Goal: Task Accomplishment & Management: Manage account settings

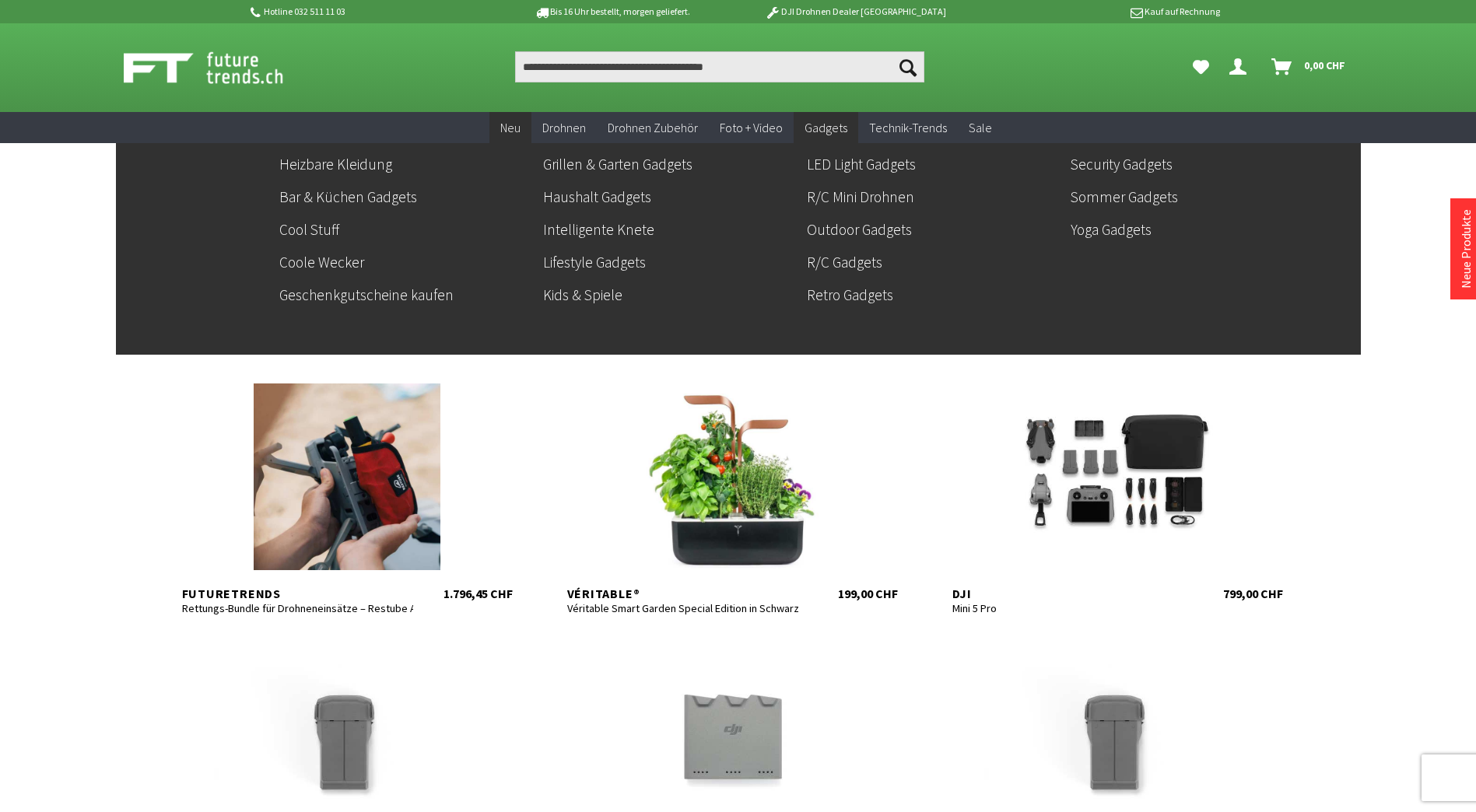
click at [809, 129] on span "Gadgets" at bounding box center [826, 128] width 43 height 15
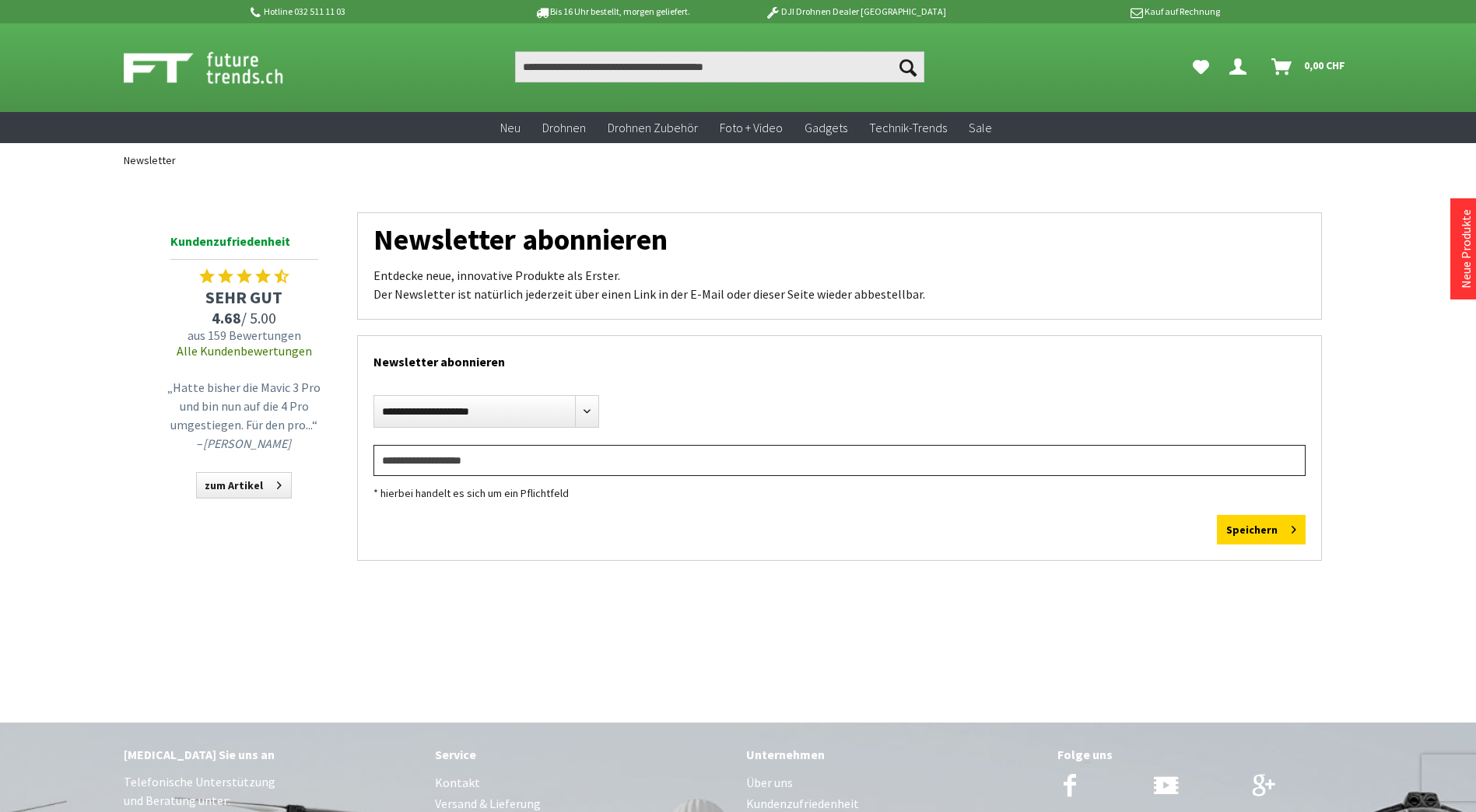
click at [541, 449] on input "email" at bounding box center [840, 460] width 932 height 31
type input "**********"
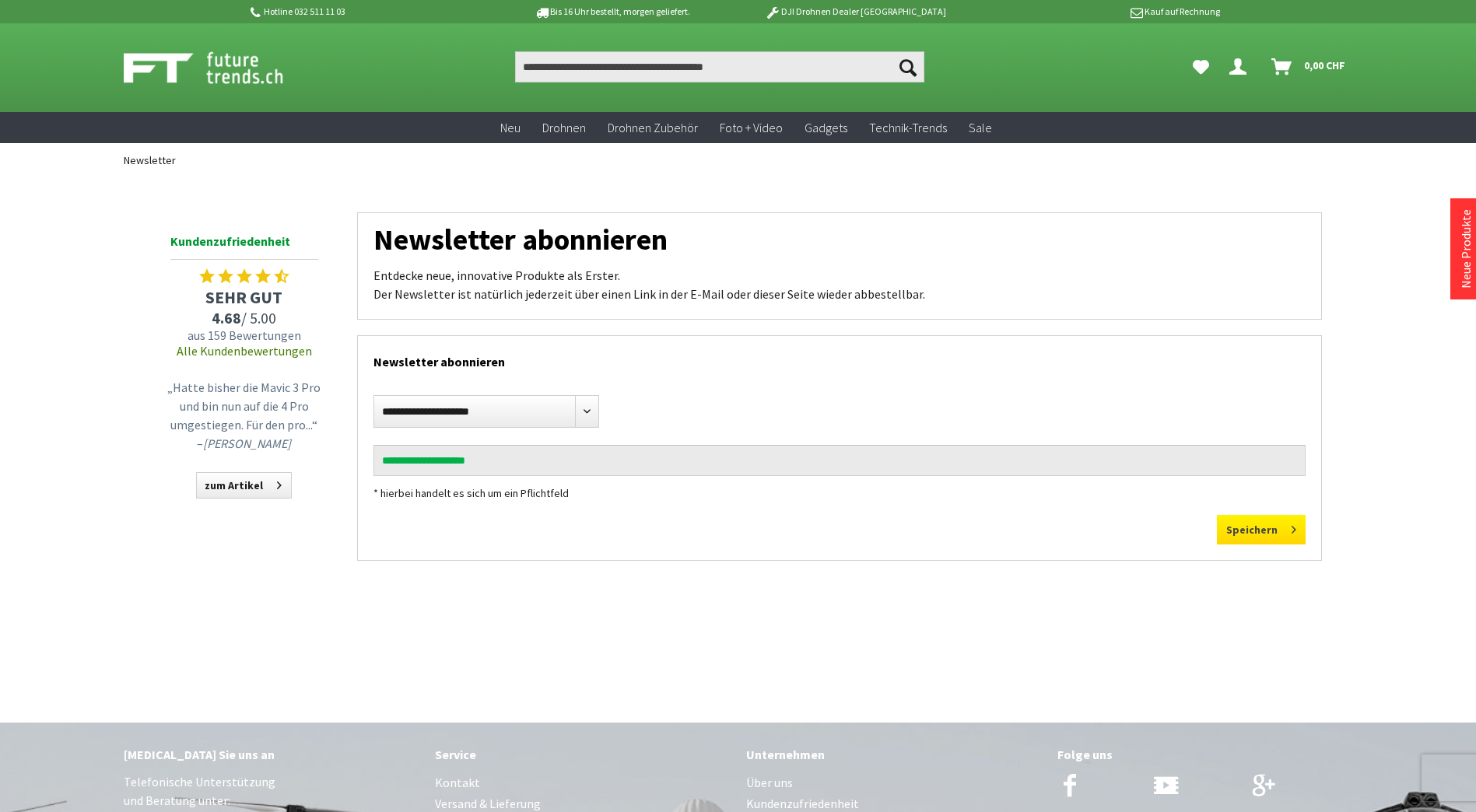
click at [1265, 530] on button "Speichern" at bounding box center [1261, 530] width 88 height 29
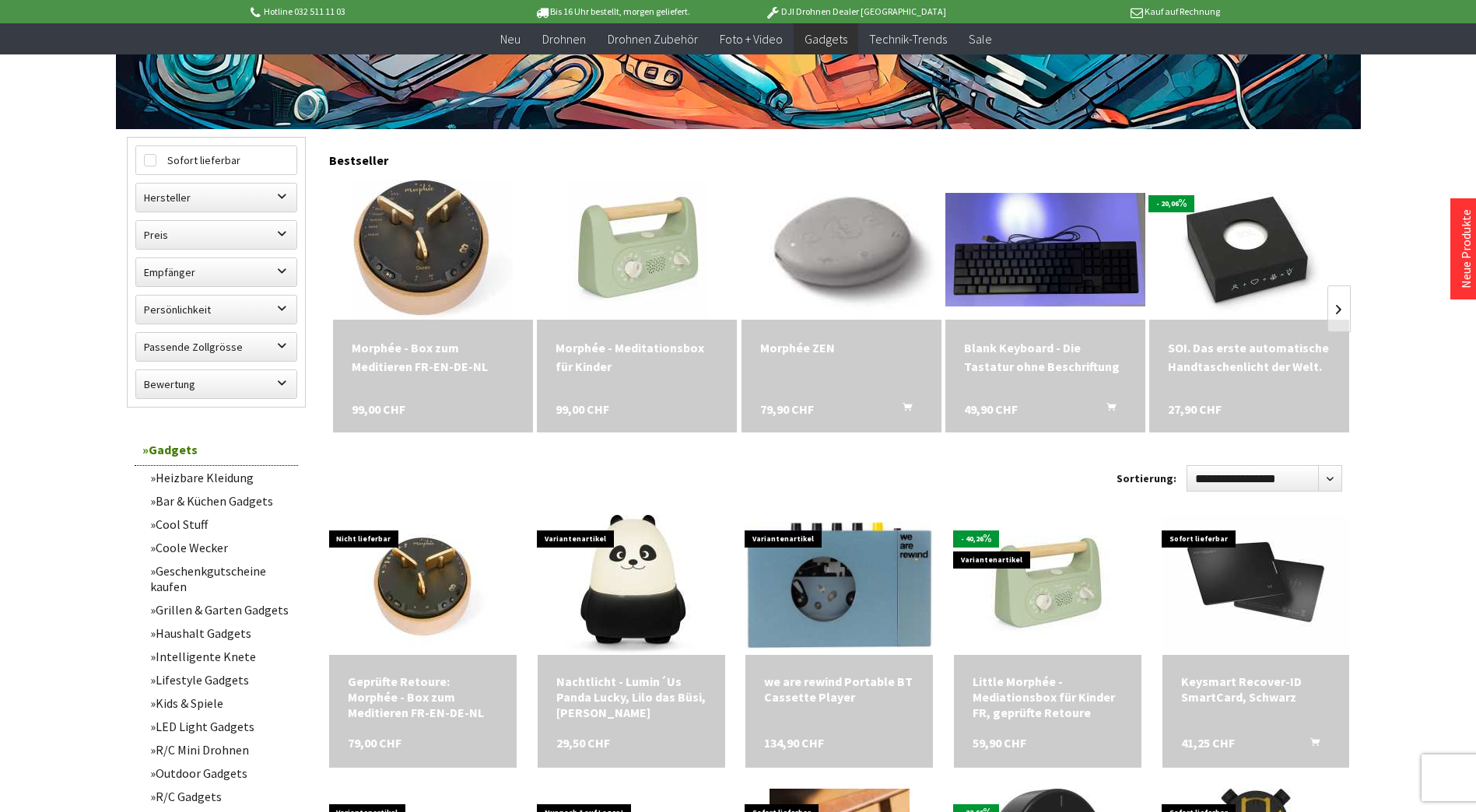
scroll to position [466, 0]
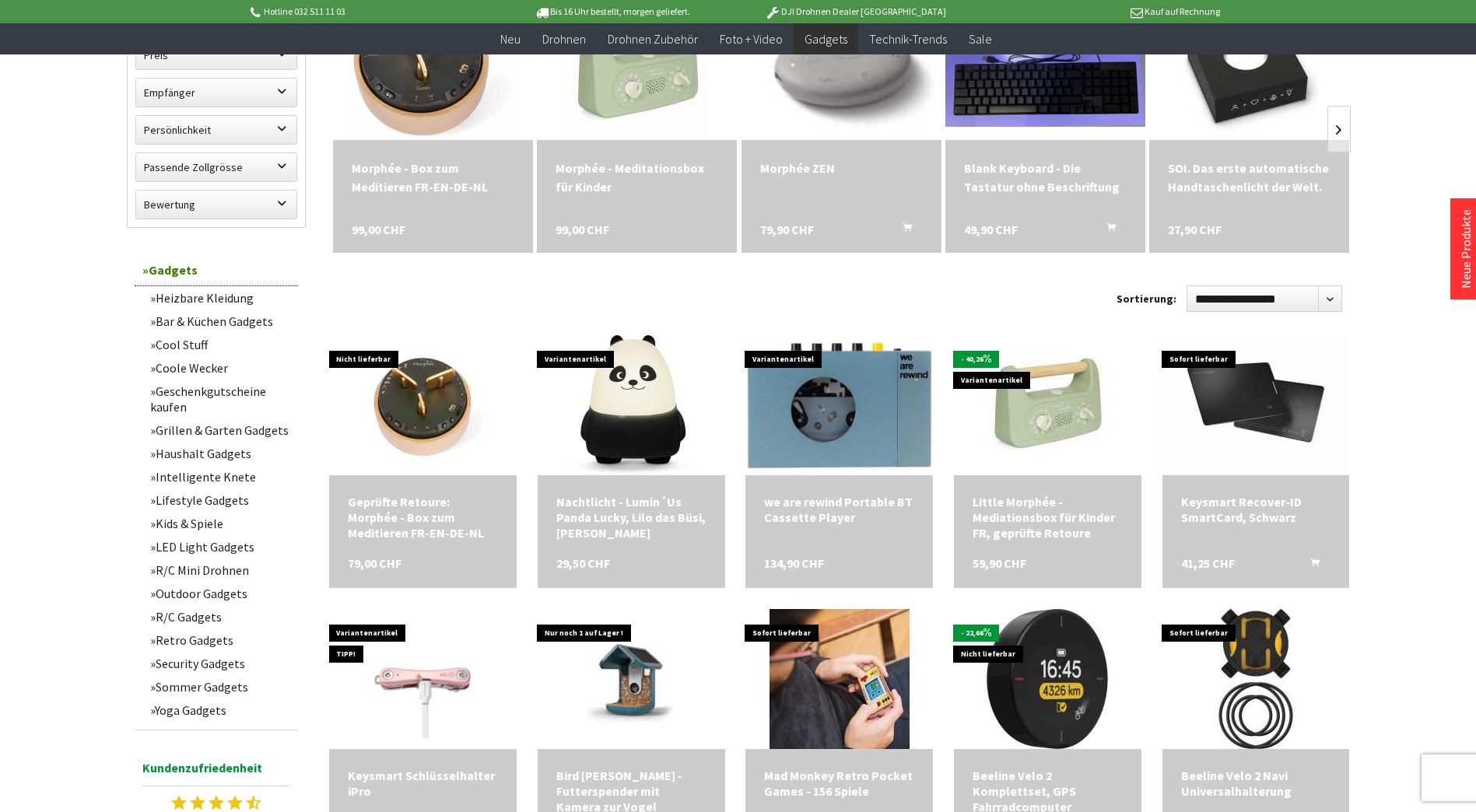
scroll to position [701, 0]
